Goal: Navigation & Orientation: Find specific page/section

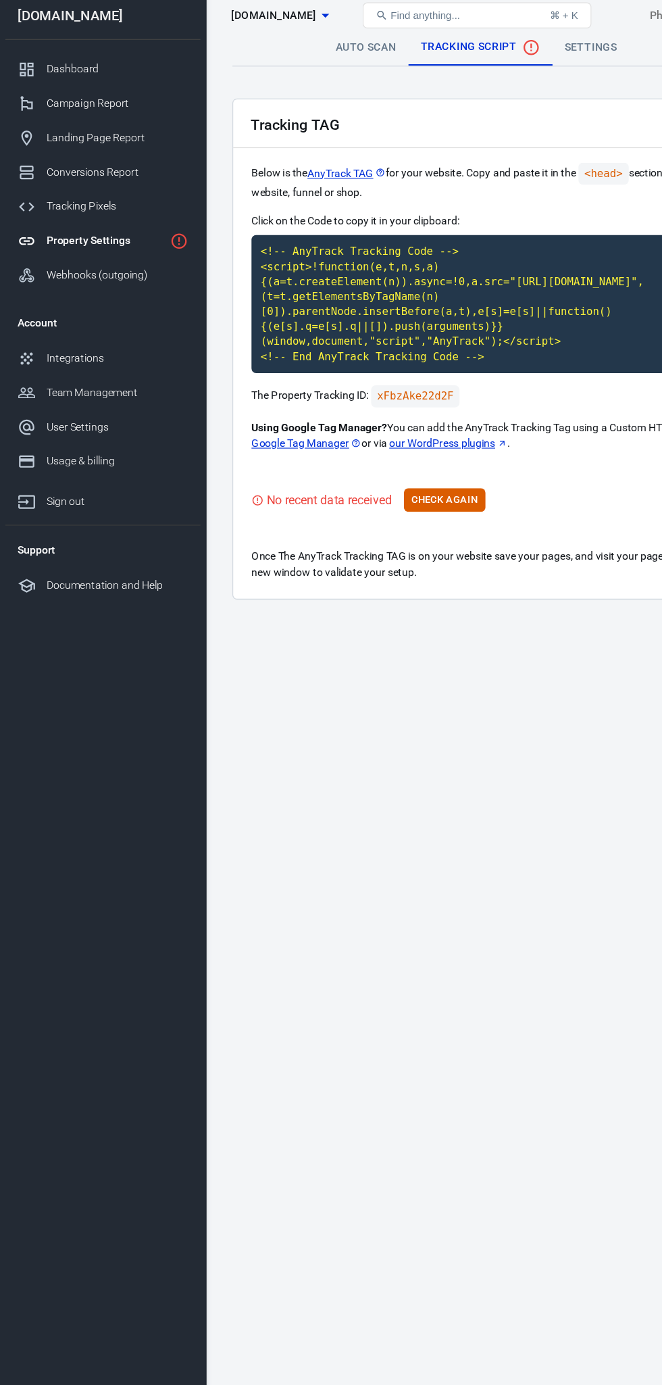
click at [97, 233] on link "Property Settings" at bounding box center [91, 221] width 173 height 30
click at [105, 239] on link "Webhooks (outgoing)" at bounding box center [91, 252] width 173 height 30
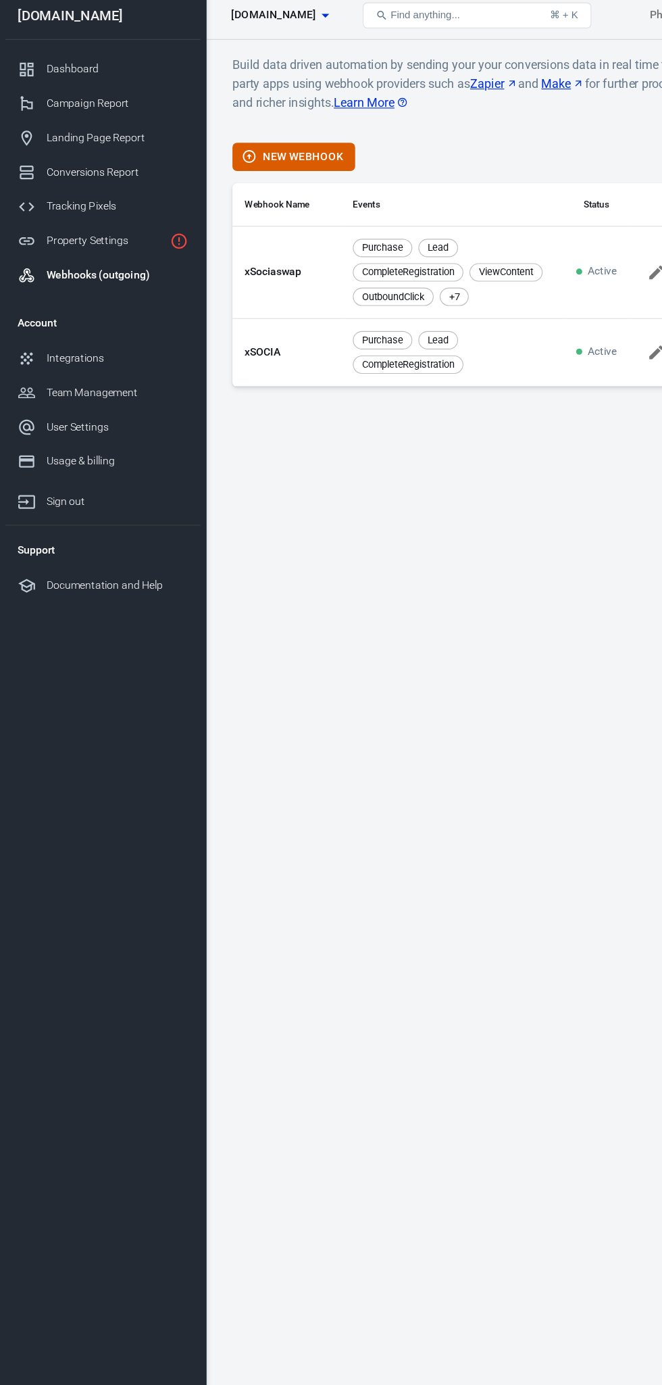
click at [97, 221] on div "Property Settings" at bounding box center [93, 221] width 104 height 14
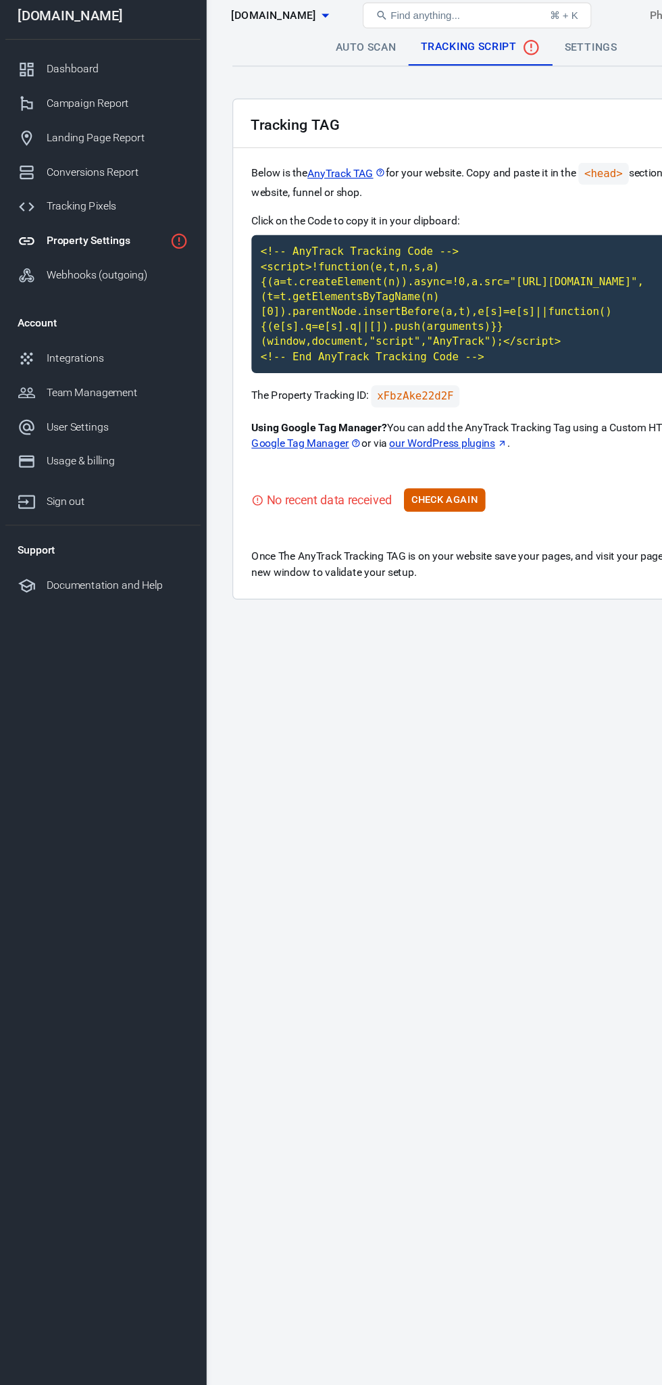
click at [107, 257] on div "Webhooks (outgoing)" at bounding box center [104, 252] width 126 height 14
